Goal: Transaction & Acquisition: Purchase product/service

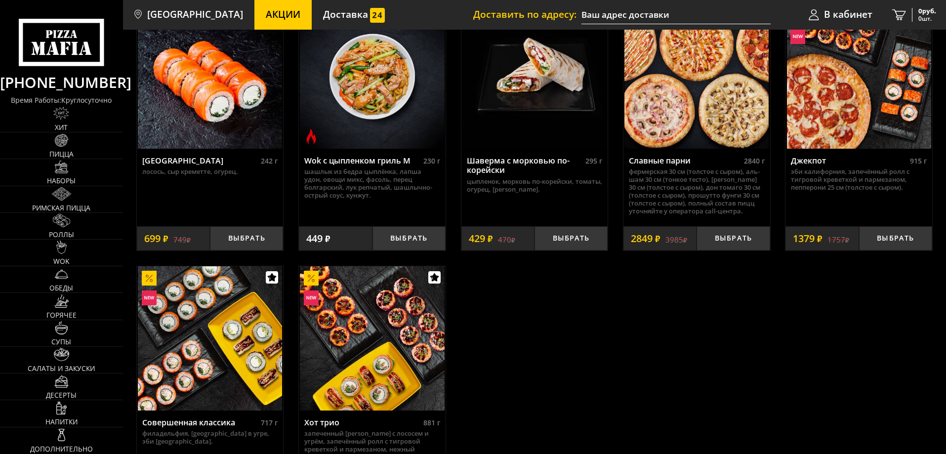
scroll to position [593, 0]
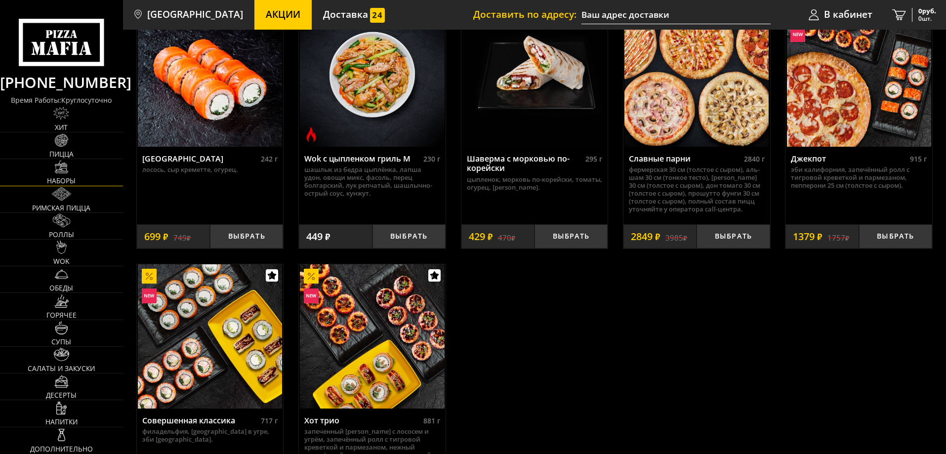
click at [65, 179] on span "Наборы" at bounding box center [61, 180] width 29 height 7
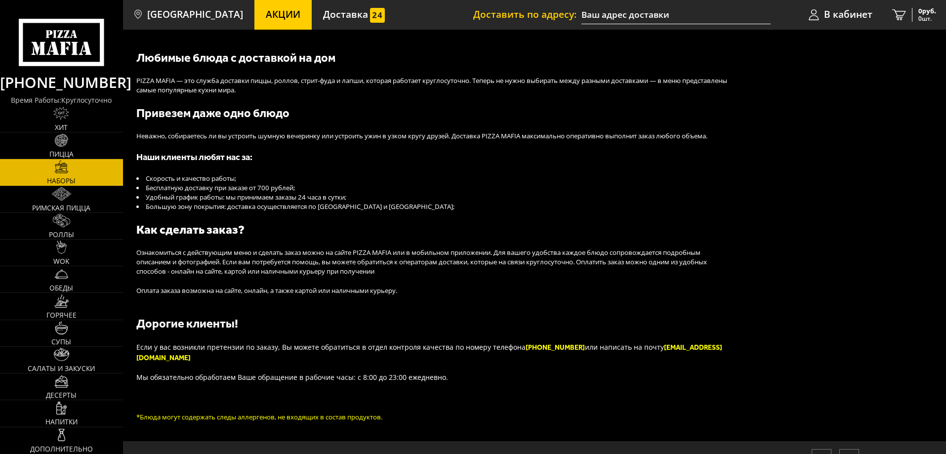
scroll to position [38, 0]
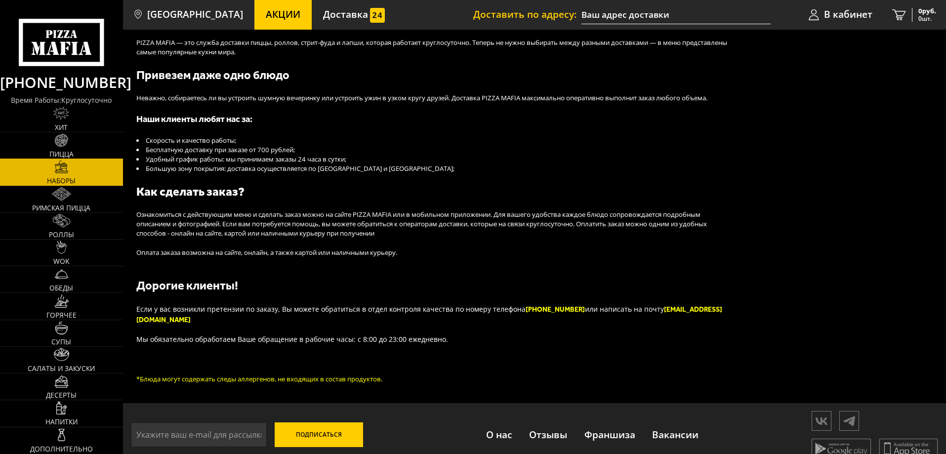
click at [69, 143] on link "Пицца" at bounding box center [61, 145] width 123 height 26
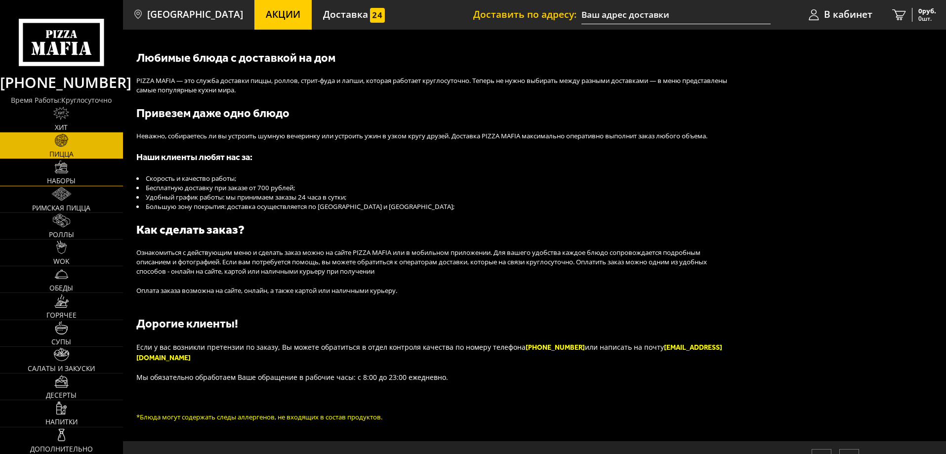
click at [63, 170] on img at bounding box center [61, 167] width 13 height 13
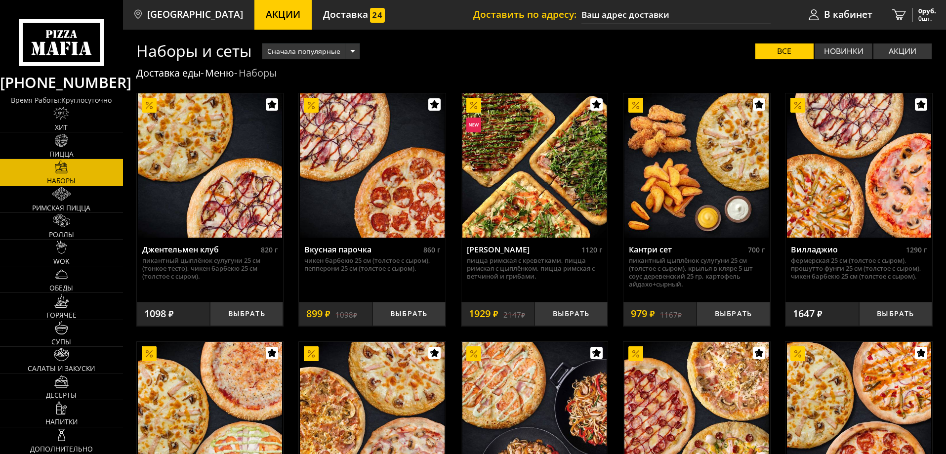
type input "[STREET_ADDRESS]"
click at [485, 177] on img at bounding box center [534, 165] width 144 height 144
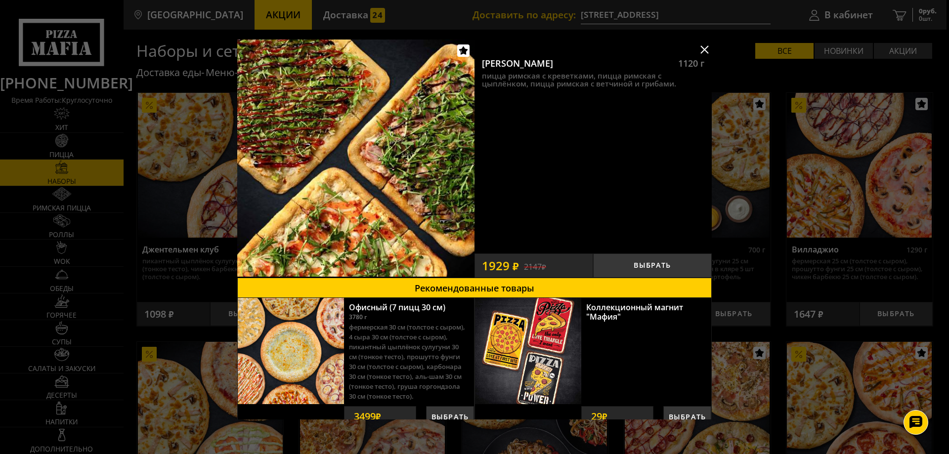
click at [768, 222] on div at bounding box center [474, 227] width 949 height 454
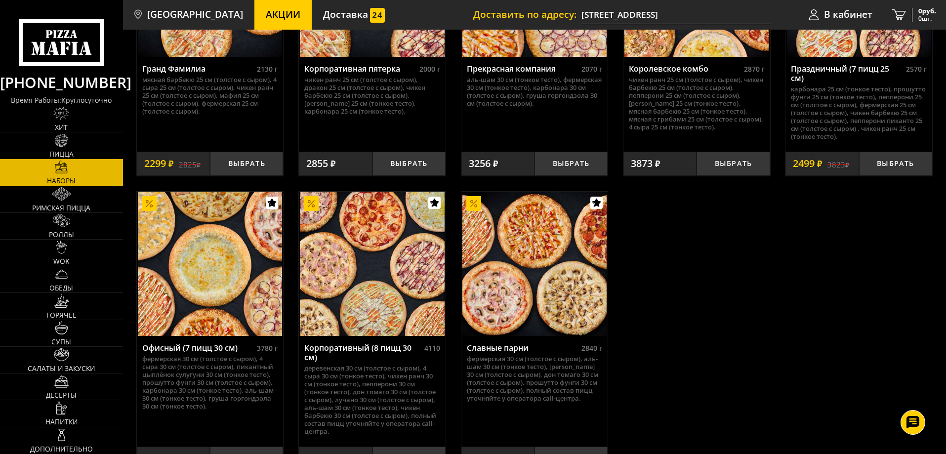
scroll to position [1564, 0]
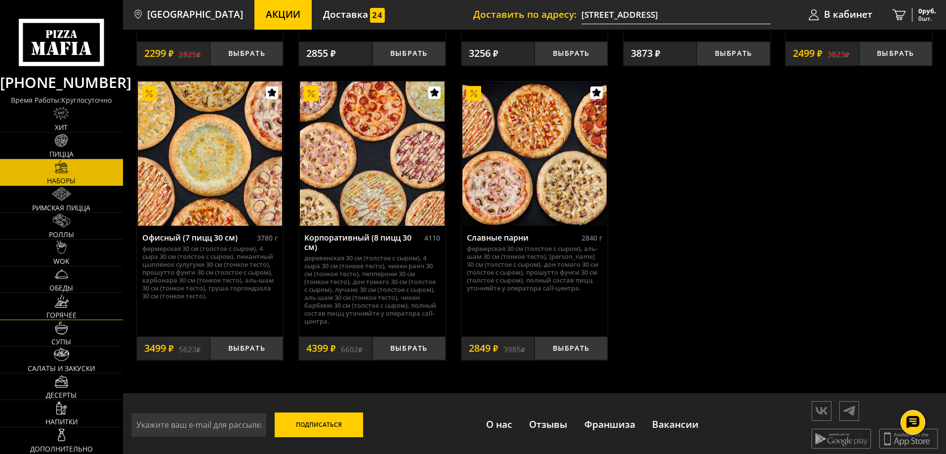
click at [58, 305] on img at bounding box center [61, 300] width 15 height 13
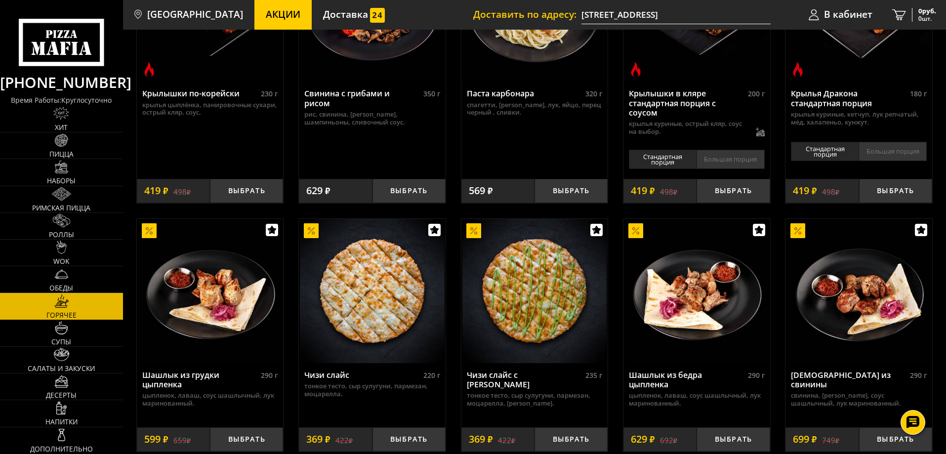
scroll to position [445, 0]
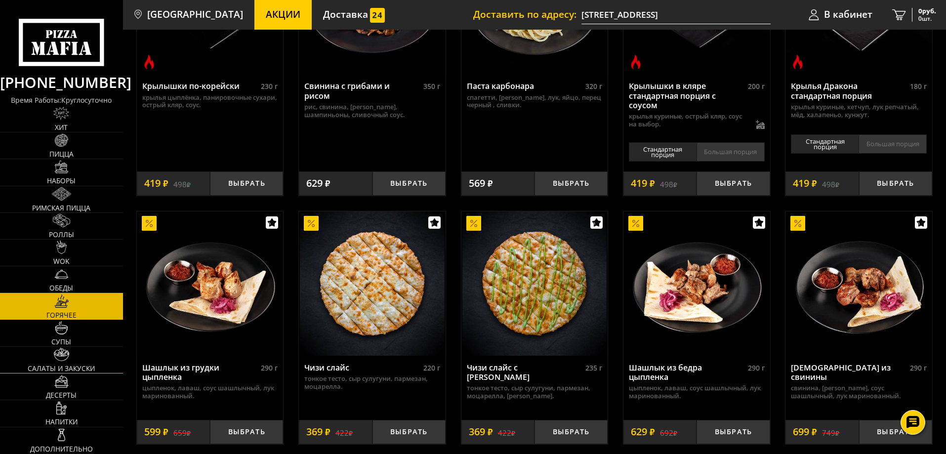
click at [81, 357] on link "Салаты и закуски" at bounding box center [61, 360] width 123 height 26
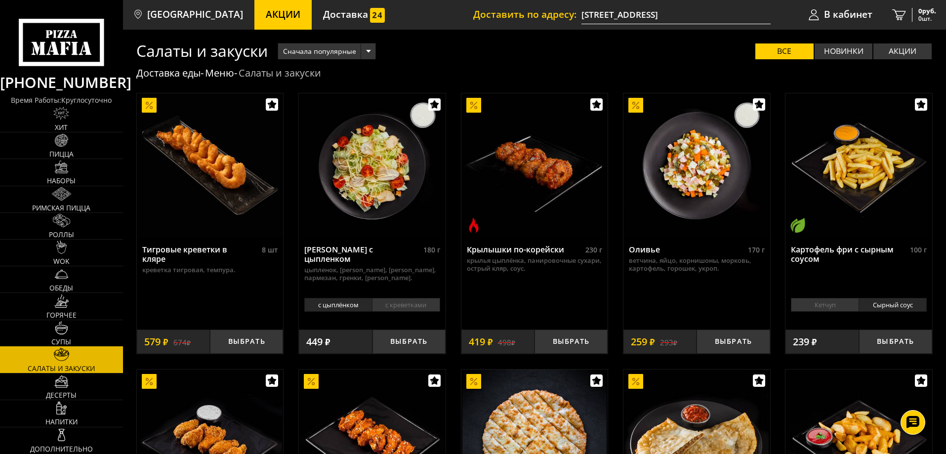
click at [92, 322] on link "Супы" at bounding box center [61, 333] width 123 height 26
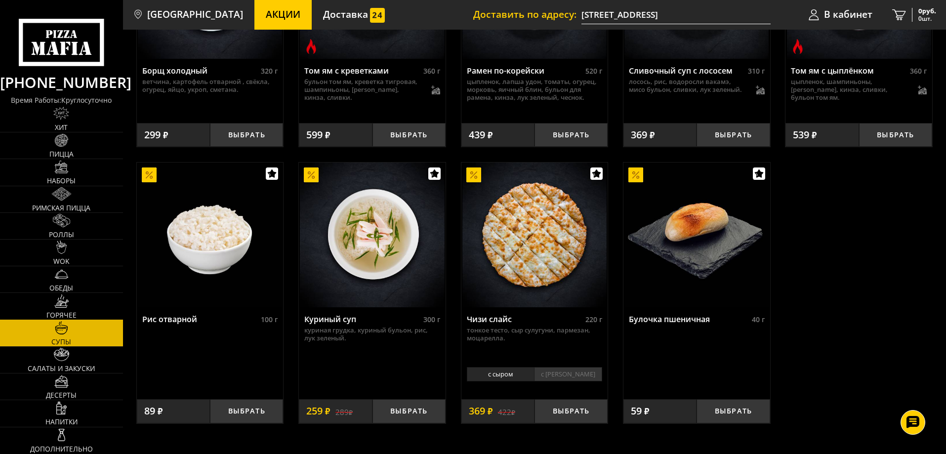
scroll to position [296, 0]
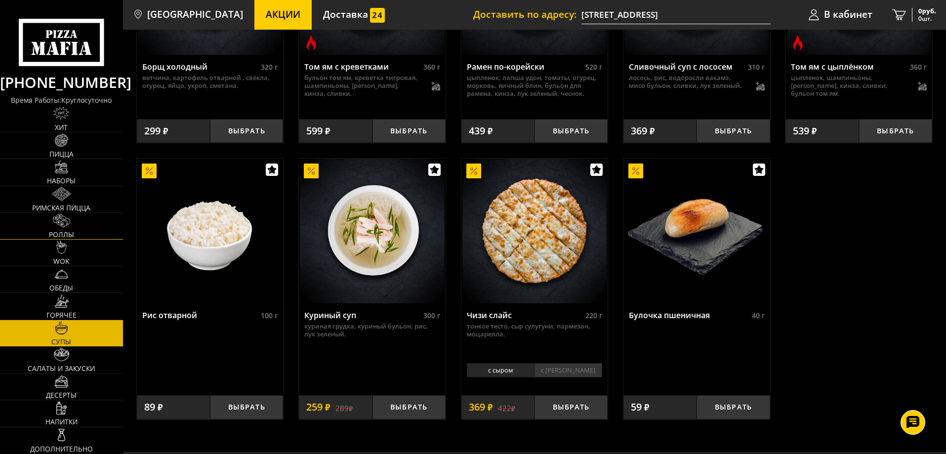
click at [62, 231] on span "Роллы" at bounding box center [61, 234] width 25 height 7
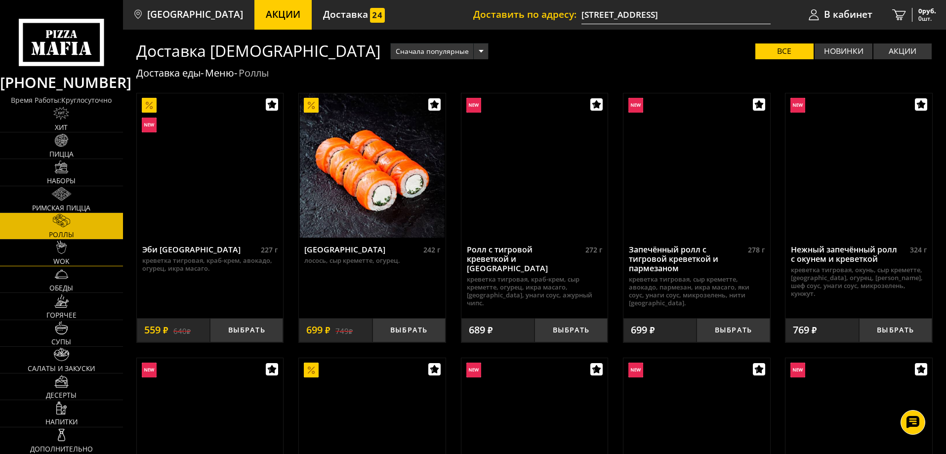
click at [56, 253] on link "WOK" at bounding box center [61, 253] width 123 height 26
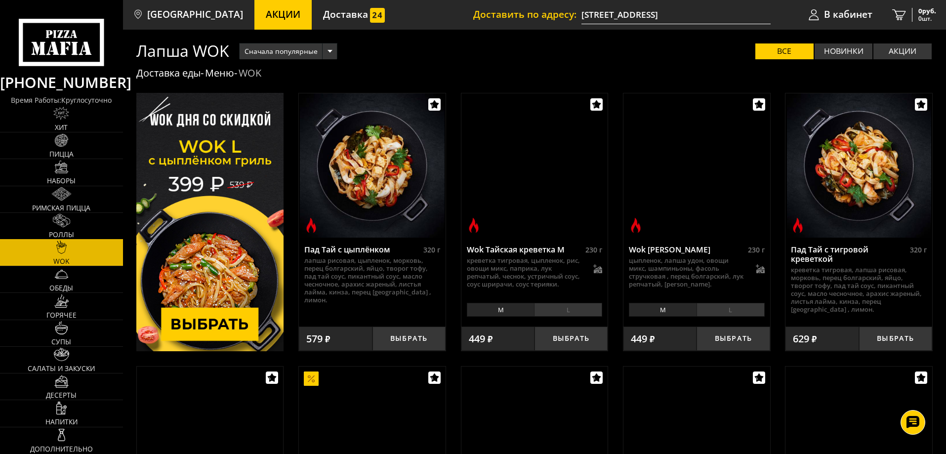
click at [62, 234] on span "Роллы" at bounding box center [61, 234] width 25 height 7
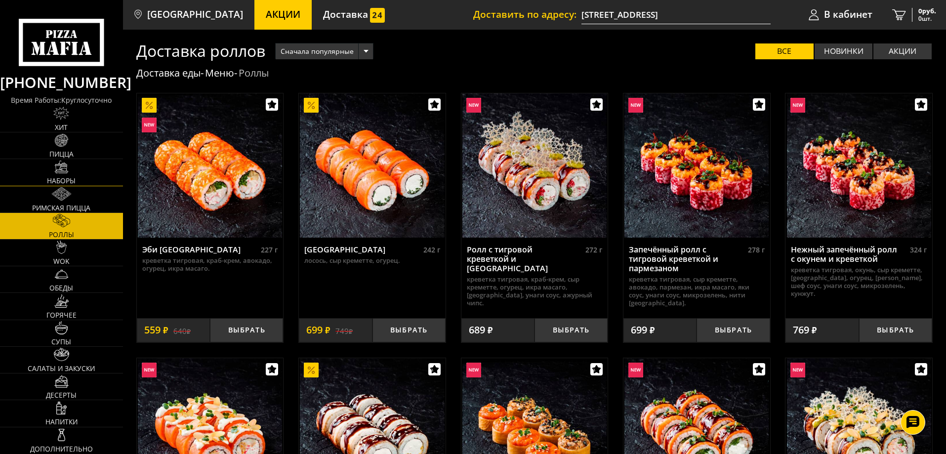
click at [61, 159] on link "Наборы" at bounding box center [61, 172] width 123 height 26
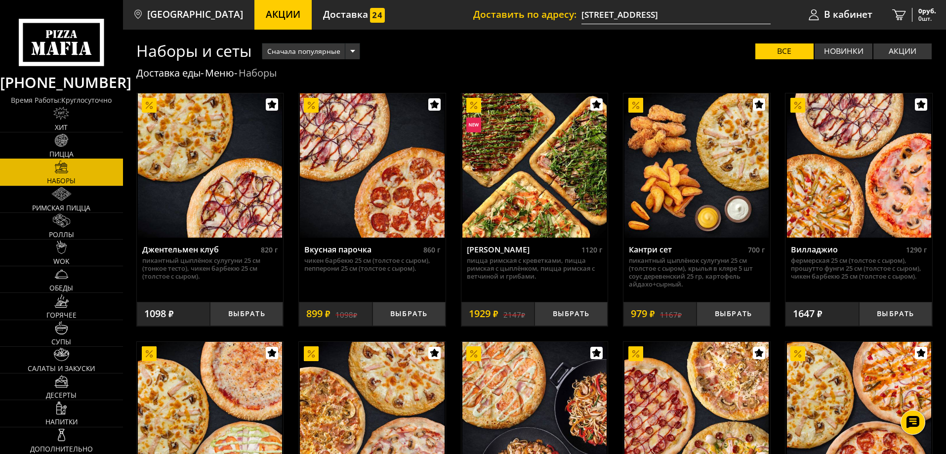
click at [57, 136] on img at bounding box center [61, 140] width 13 height 13
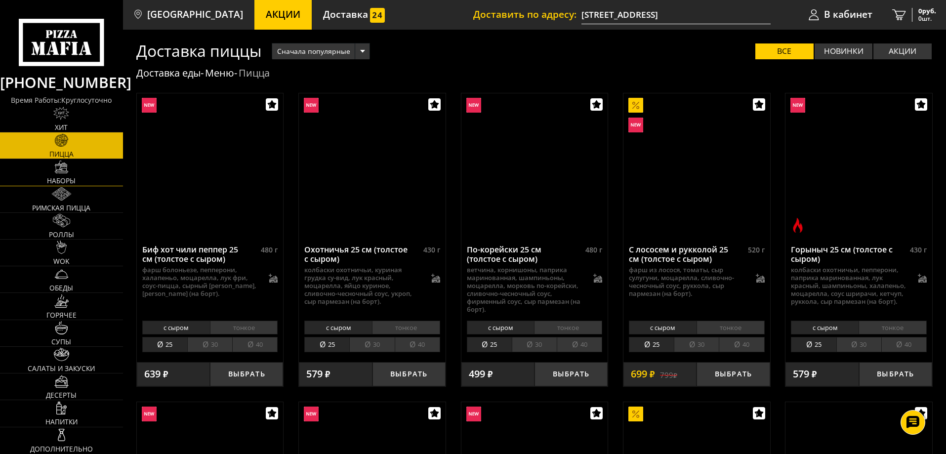
click at [64, 181] on span "Наборы" at bounding box center [61, 180] width 29 height 7
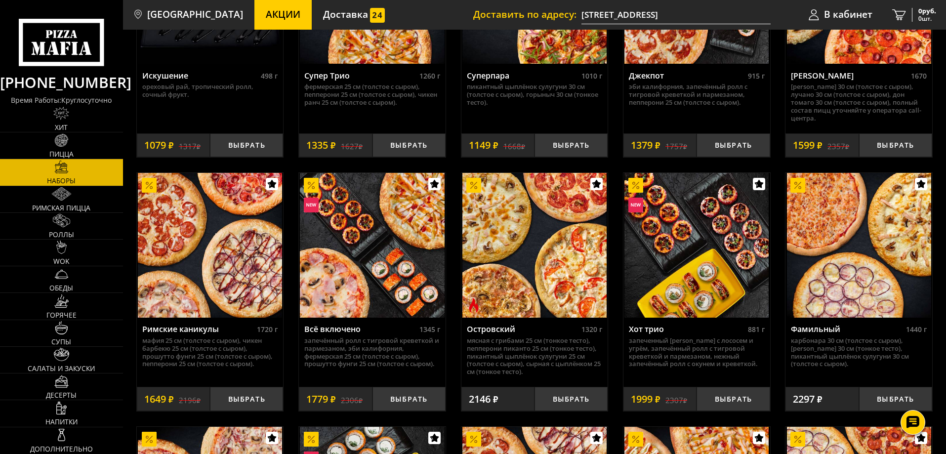
scroll to position [642, 0]
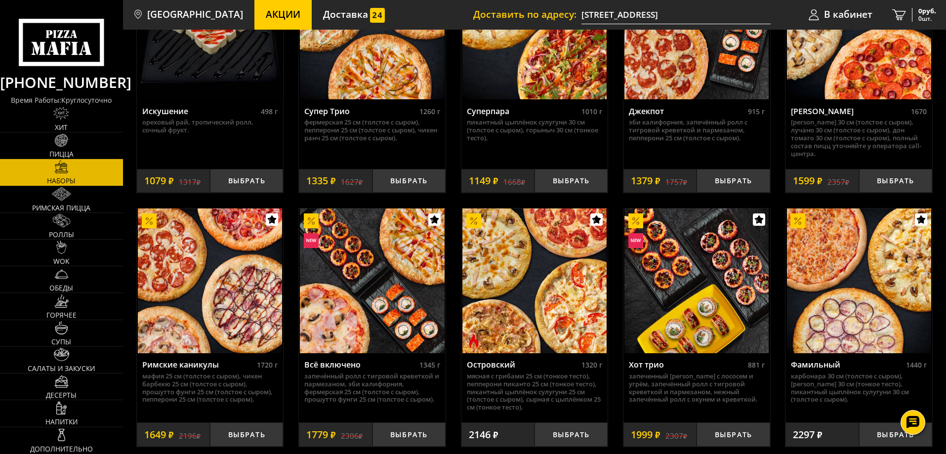
click at [696, 260] on img at bounding box center [697, 281] width 144 height 144
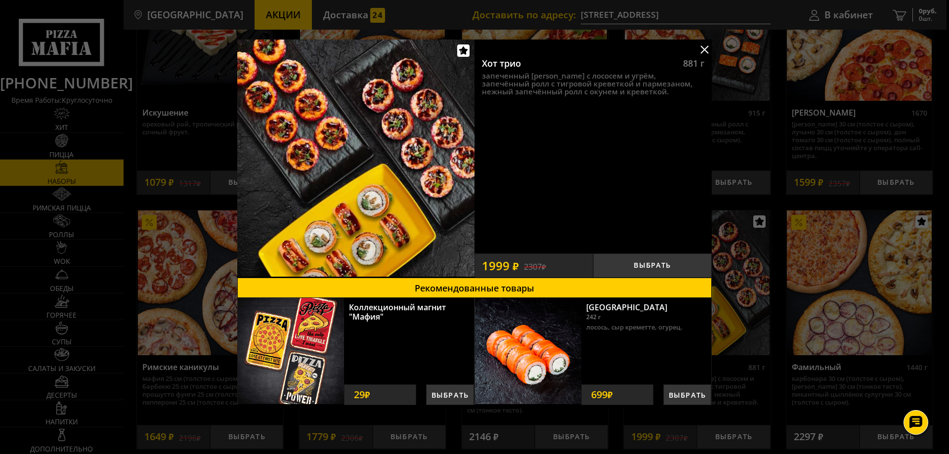
click at [758, 162] on div at bounding box center [474, 227] width 949 height 454
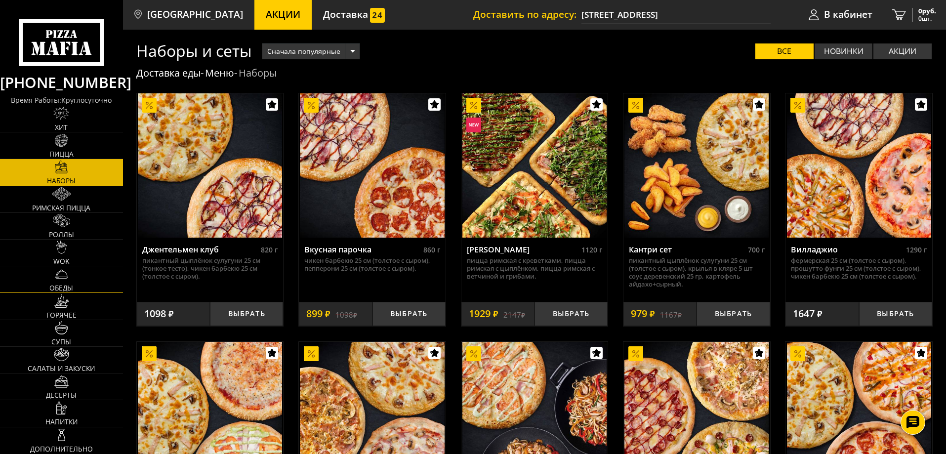
click at [71, 286] on span "Обеды" at bounding box center [61, 288] width 24 height 7
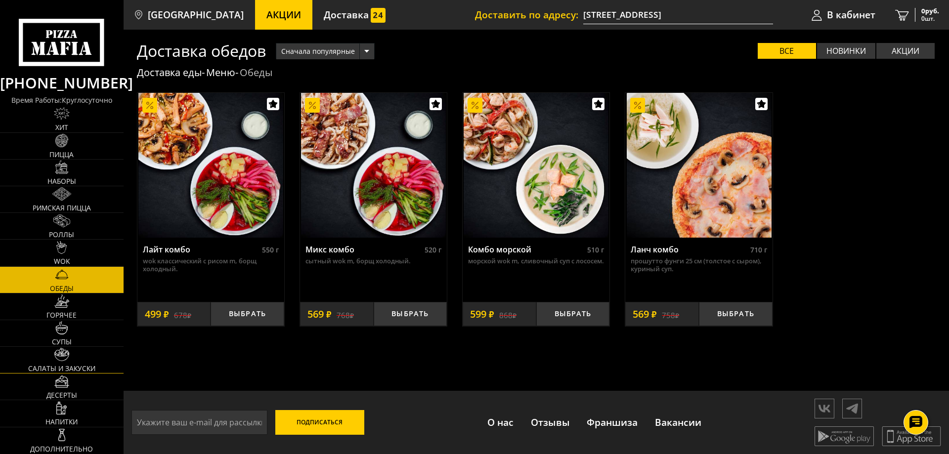
click at [76, 365] on span "Салаты и закуски" at bounding box center [61, 368] width 67 height 7
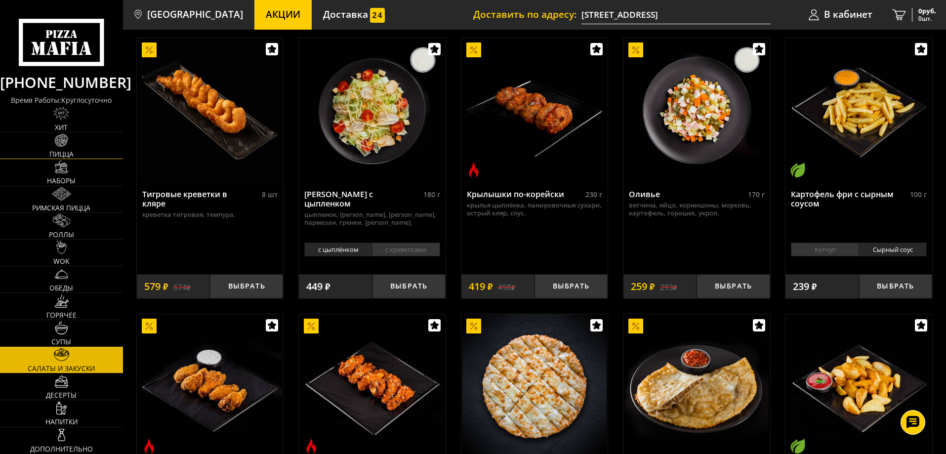
scroll to position [49, 0]
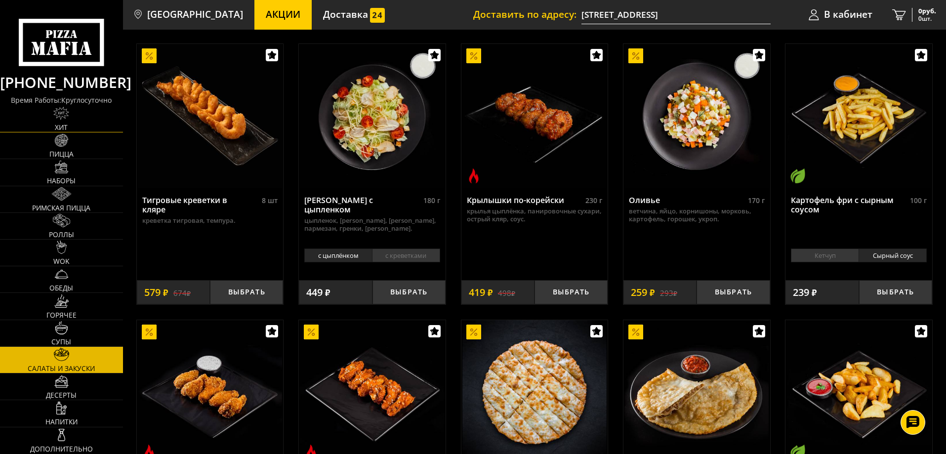
click at [56, 125] on span "Хит" at bounding box center [61, 127] width 13 height 7
